Goal: Task Accomplishment & Management: Manage account settings

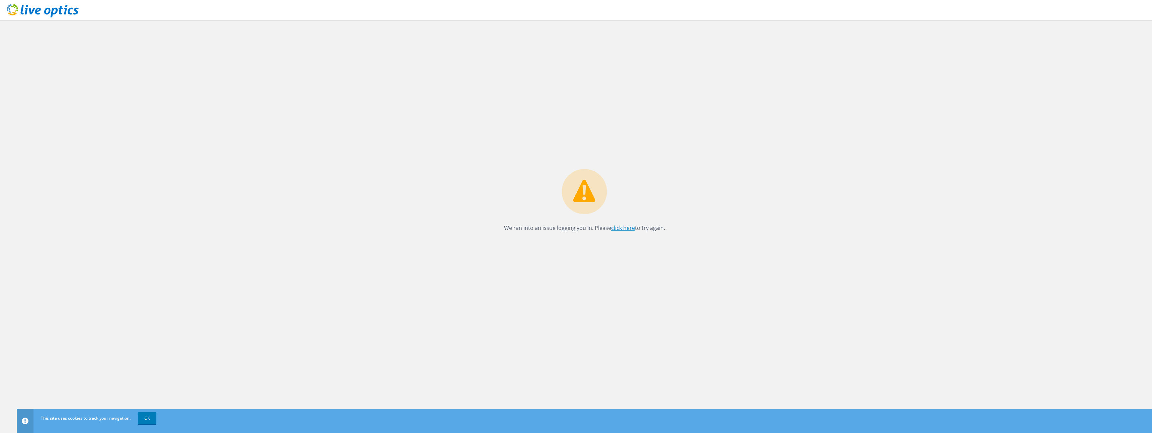
click at [632, 229] on link "click here" at bounding box center [623, 227] width 24 height 7
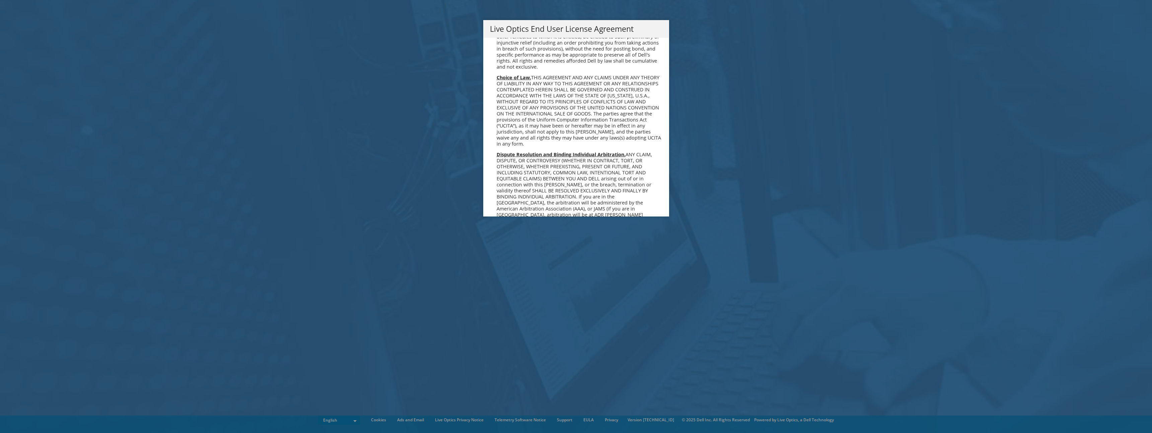
scroll to position [2455, 0]
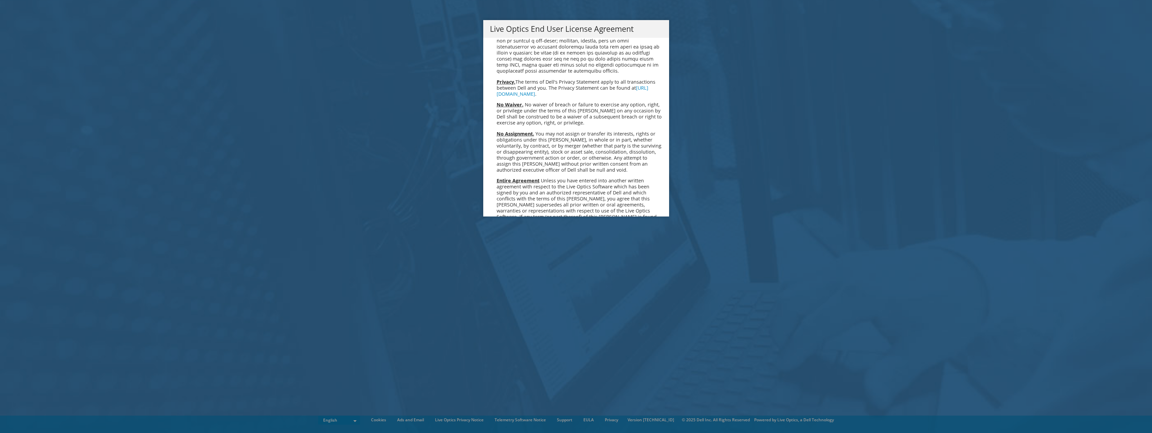
click at [498, 280] on link "Accept" at bounding box center [507, 288] width 34 height 16
